Goal: Communication & Community: Connect with others

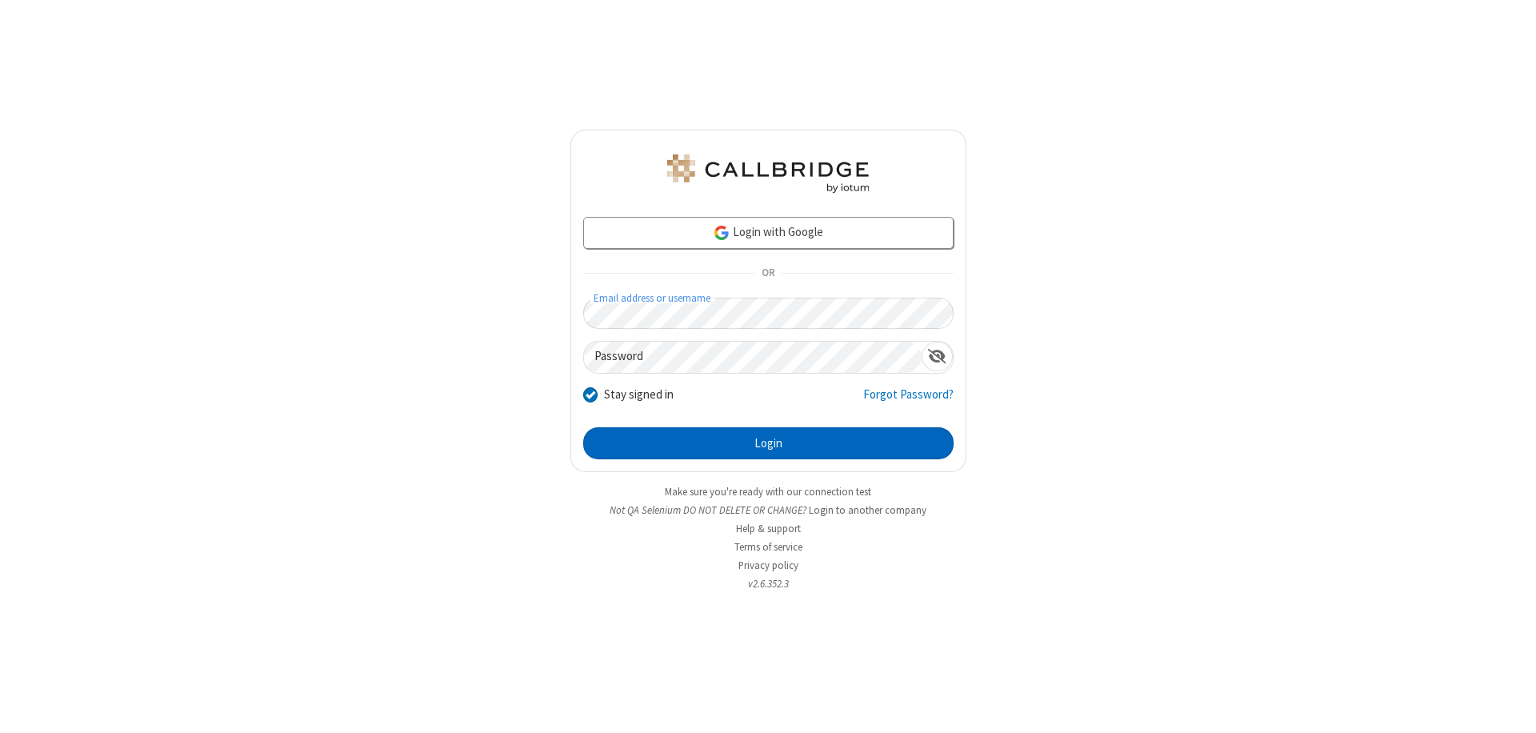
click at [768, 443] on button "Login" at bounding box center [768, 443] width 370 height 32
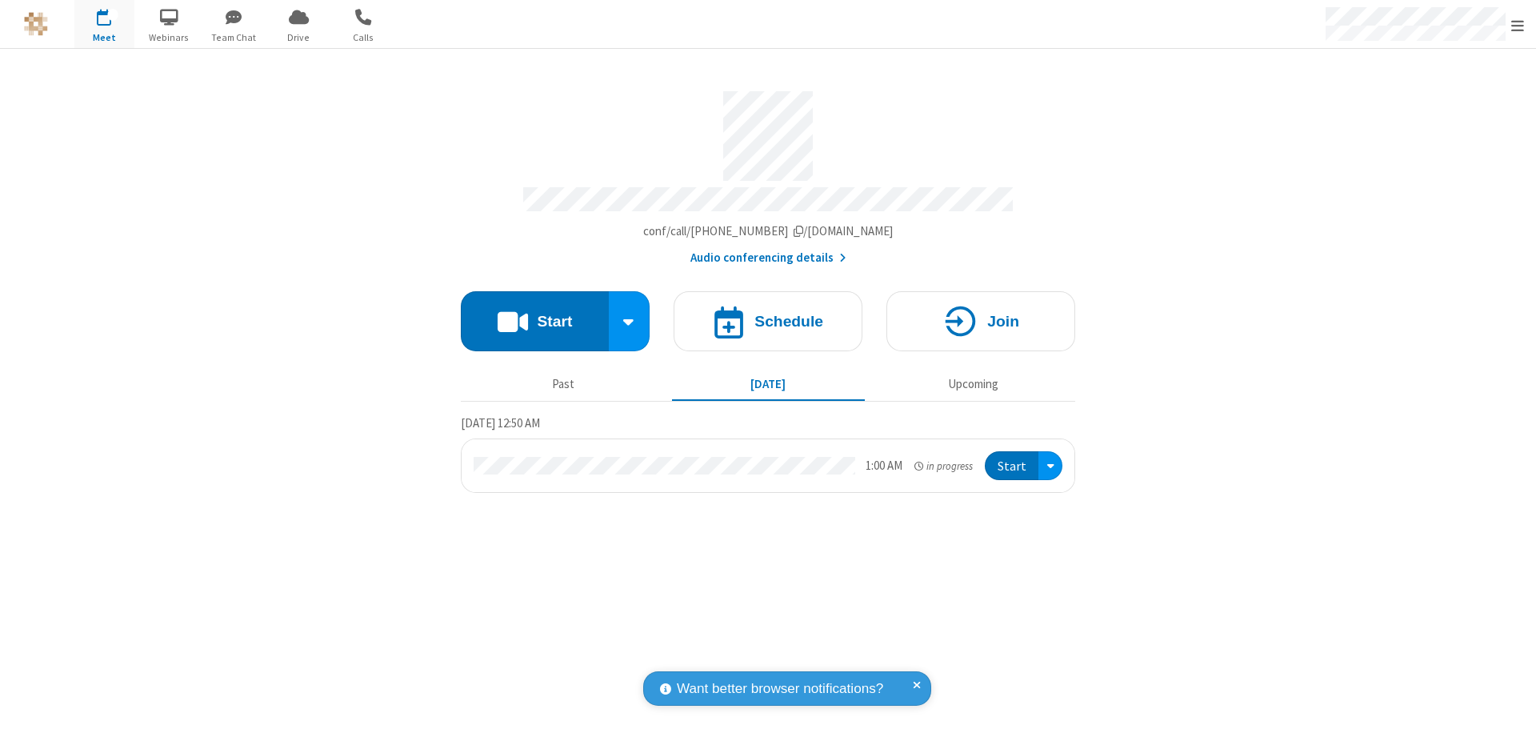
click at [234, 17] on span "button" at bounding box center [234, 16] width 60 height 27
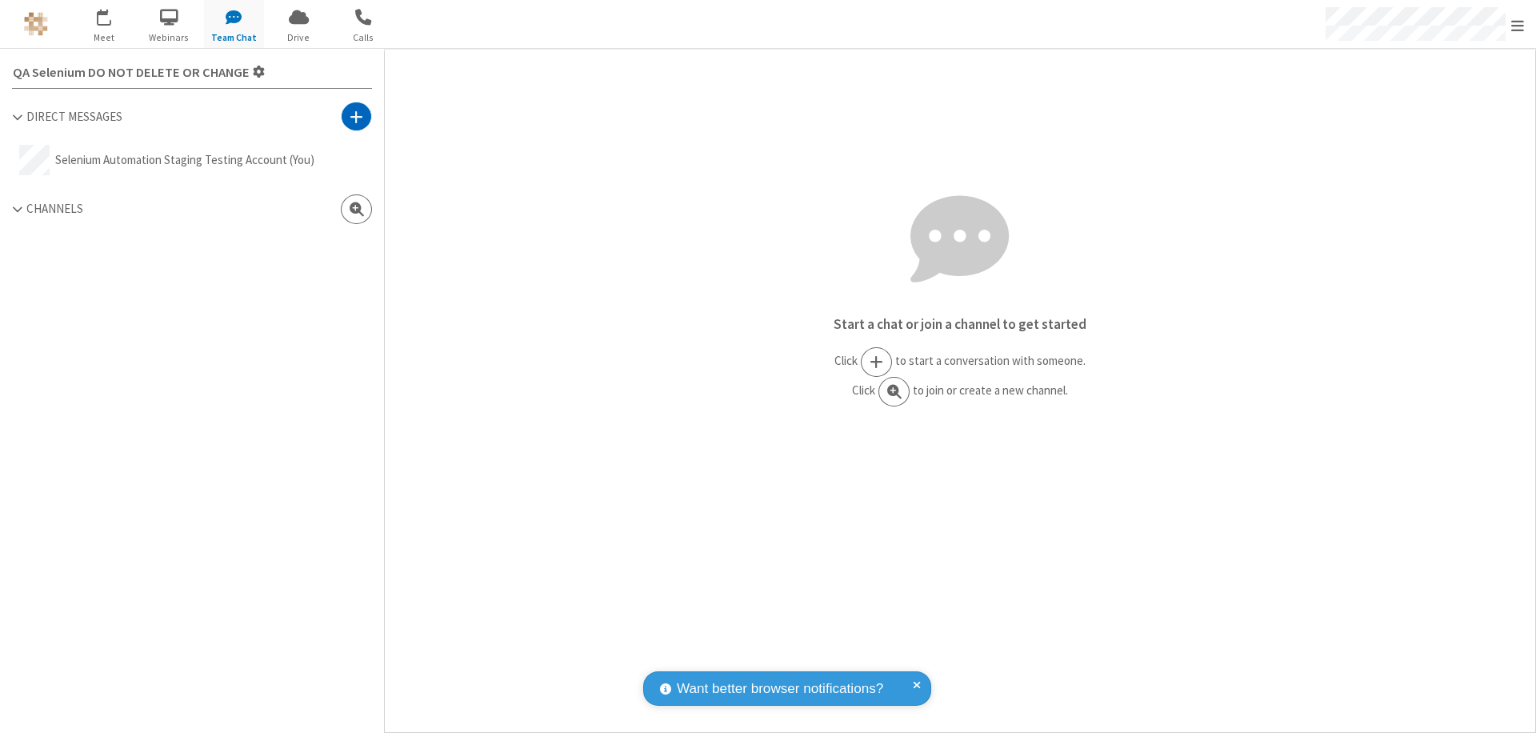
click at [356, 116] on span at bounding box center [357, 117] width 14 height 16
